Goal: Information Seeking & Learning: Learn about a topic

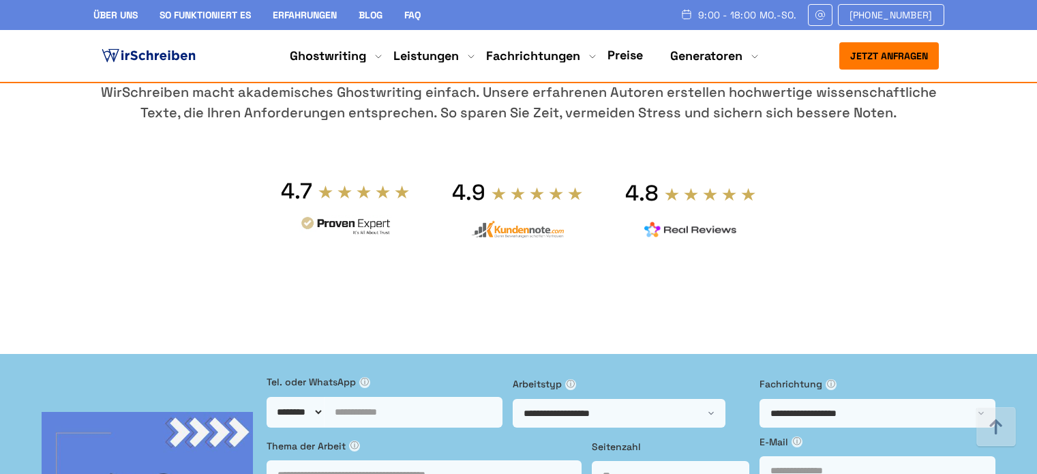
scroll to position [682, 0]
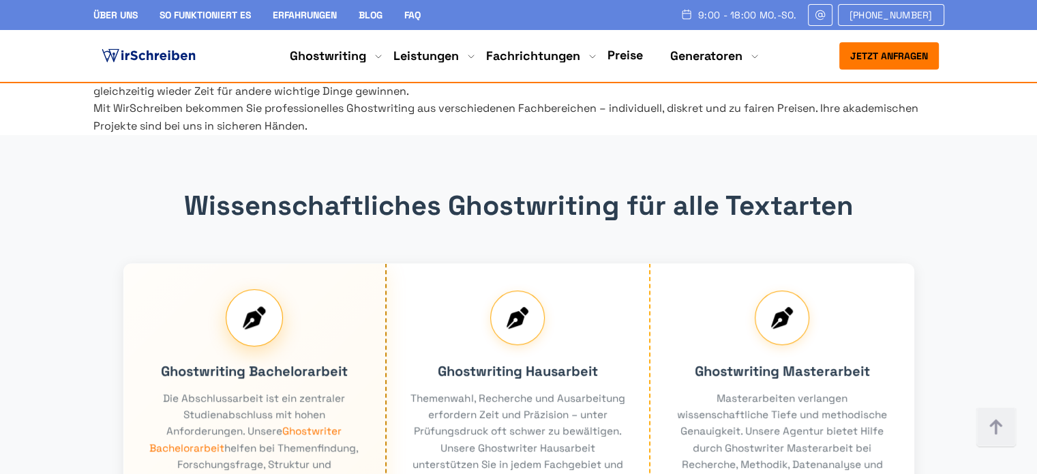
click at [183, 343] on div "Ghostwriting Bachelorarbeit Die Abschlussarbeit ist ein zentraler Studienabschl…" at bounding box center [255, 398] width 264 height 271
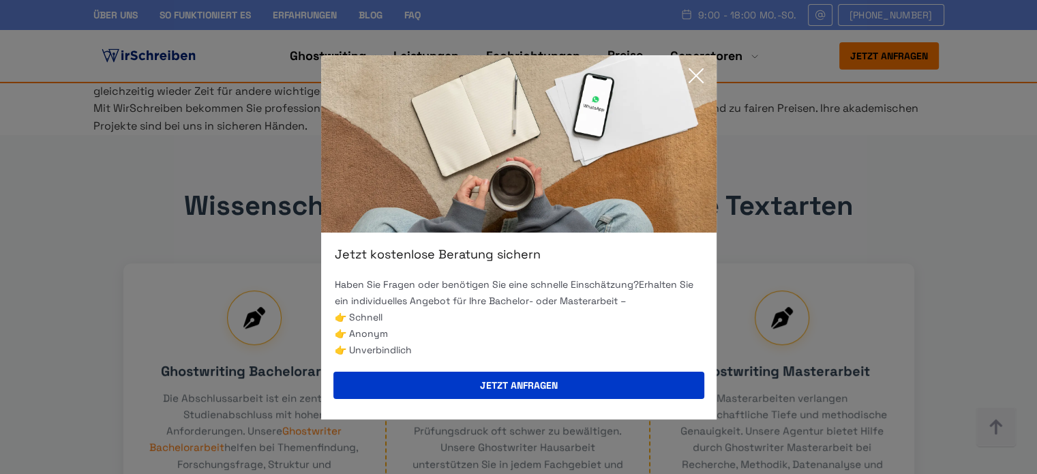
drag, startPoint x: 29, startPoint y: 217, endPoint x: 182, endPoint y: 220, distance: 153.4
click at [29, 217] on div "Jetzt kostenlose Beratung sichern Haben Sie Fragen oder benötigen Sie eine schn…" at bounding box center [518, 237] width 1037 height 474
click at [698, 72] on icon at bounding box center [696, 76] width 14 height 14
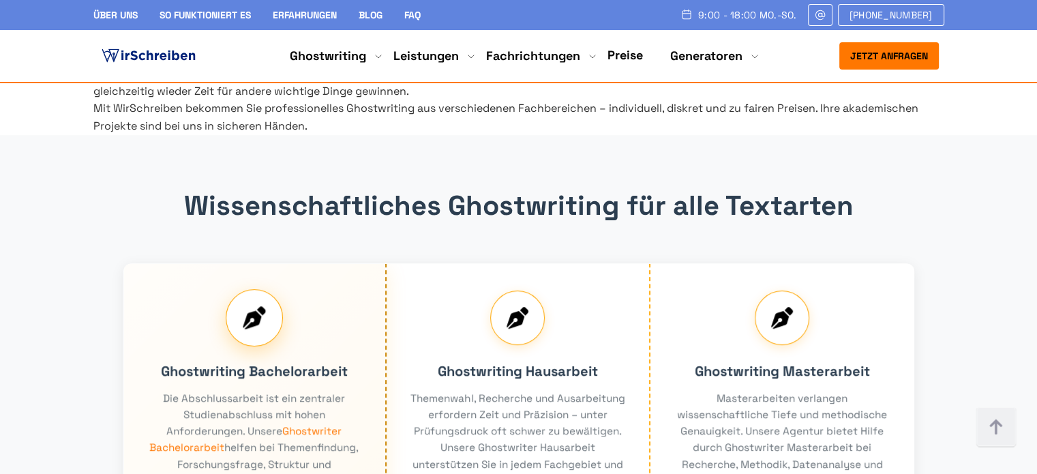
drag, startPoint x: 284, startPoint y: 326, endPoint x: 215, endPoint y: 345, distance: 71.5
click at [220, 345] on div "Ghostwriting Bachelorarbeit Die Abschlussarbeit ist ein zentraler Studienabschl…" at bounding box center [255, 398] width 264 height 271
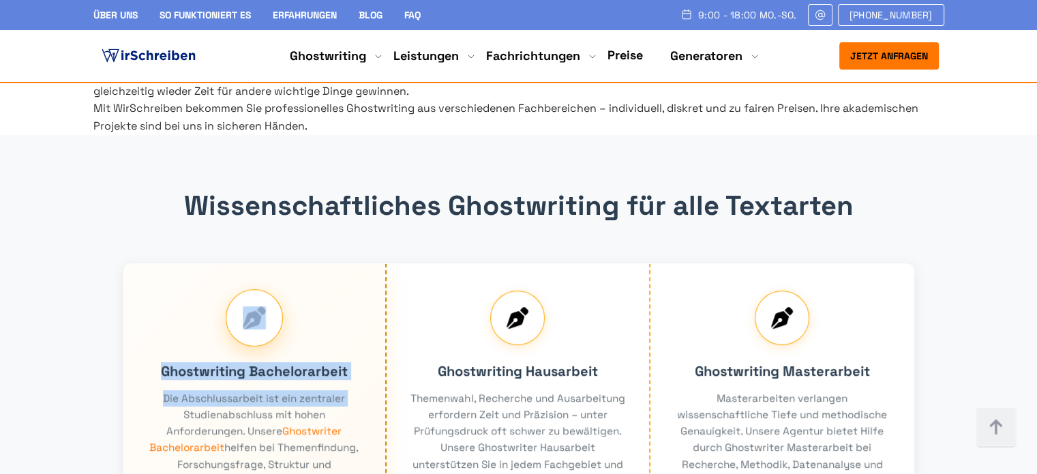
drag, startPoint x: 76, startPoint y: 314, endPoint x: 213, endPoint y: 346, distance: 139.9
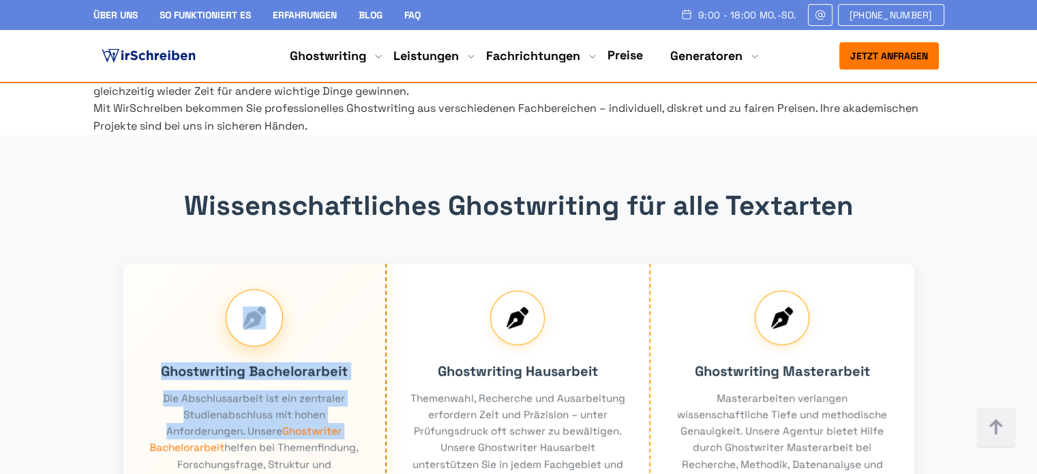
drag, startPoint x: 110, startPoint y: 337, endPoint x: 201, endPoint y: 343, distance: 90.9
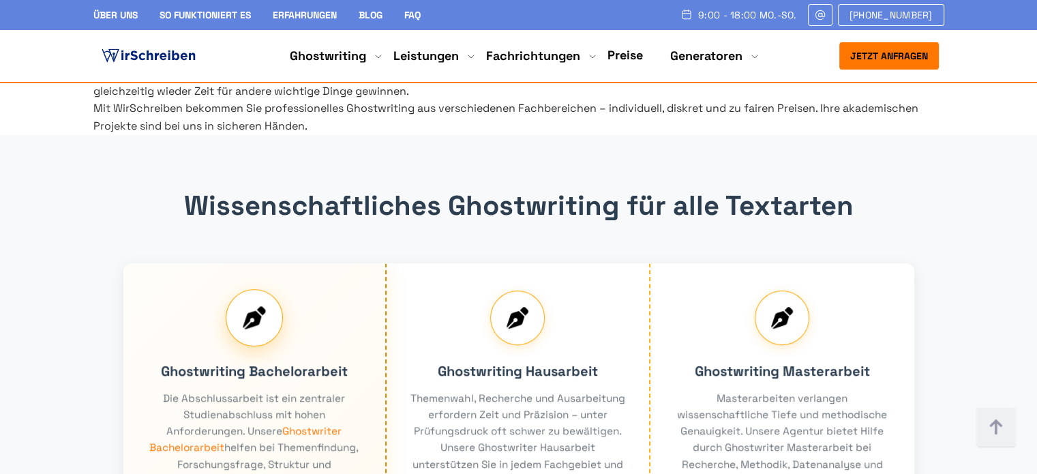
click at [221, 343] on div "Ghostwriting Bachelorarbeit Die Abschlussarbeit ist ein zentraler Studienabschl…" at bounding box center [255, 398] width 264 height 271
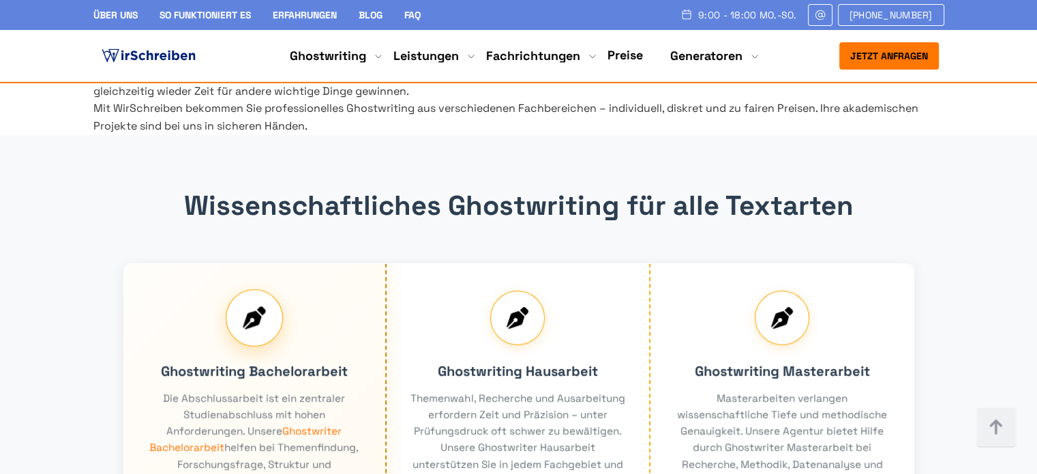
click at [303, 329] on div "Ghostwriting Bachelorarbeit Die Abschlussarbeit ist ein zentraler Studienabschl…" at bounding box center [255, 398] width 264 height 271
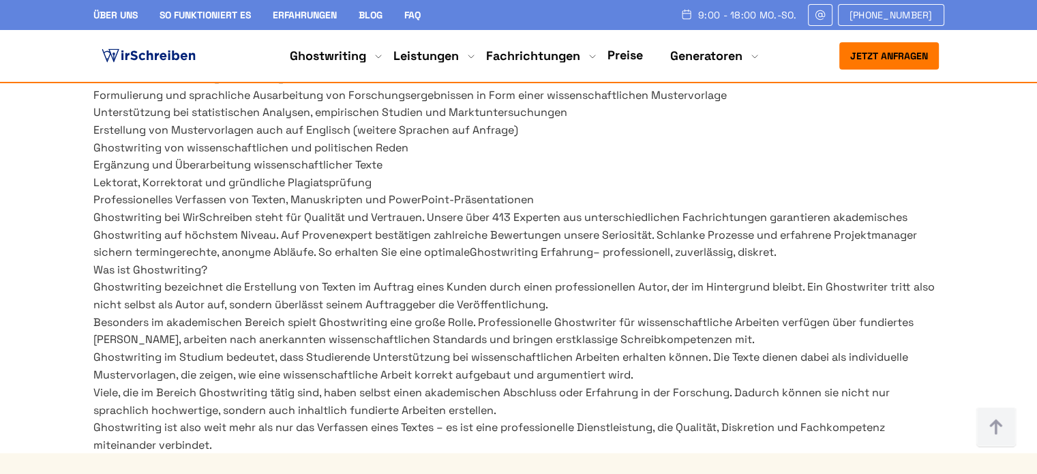
scroll to position [2523, 0]
